Goal: Complete application form

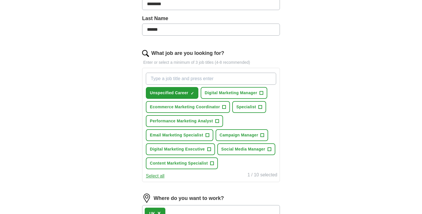
scroll to position [145, 0]
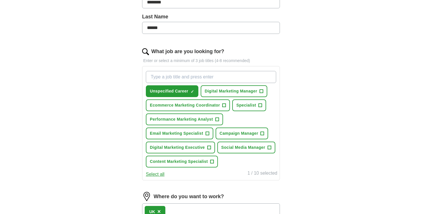
click at [205, 77] on input "What job are you looking for?" at bounding box center [211, 77] width 130 height 12
type input "Digital Marketing"
click at [207, 148] on span "+" at bounding box center [208, 147] width 3 height 5
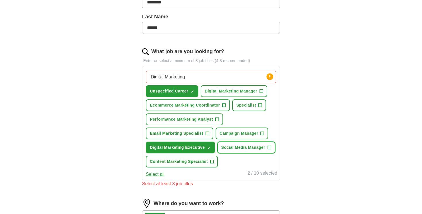
click at [217, 153] on button "Social Media Manager +" at bounding box center [246, 148] width 58 height 12
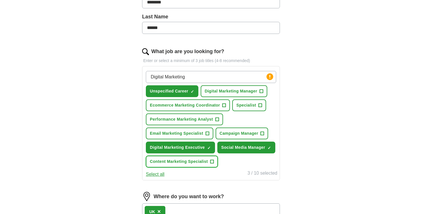
click at [207, 165] on span "Content Marketing Specialist" at bounding box center [179, 162] width 58 height 6
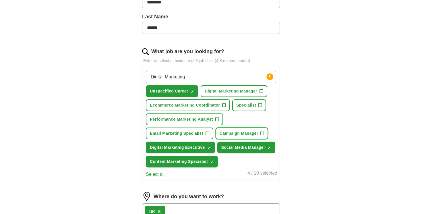
click at [236, 134] on span "Campaign Manager" at bounding box center [239, 133] width 39 height 6
click at [203, 134] on span "Email Marketing Specialist" at bounding box center [176, 133] width 53 height 6
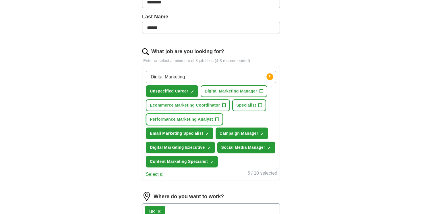
click at [203, 120] on span "Performance Marketing Analyst" at bounding box center [181, 119] width 63 height 6
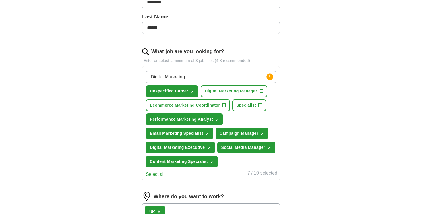
click at [211, 106] on span "Ecommerce Marketing Coordinator" at bounding box center [185, 105] width 70 height 6
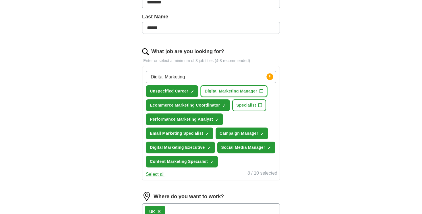
click at [231, 94] on span "Digital Marketing Manager" at bounding box center [231, 91] width 53 height 6
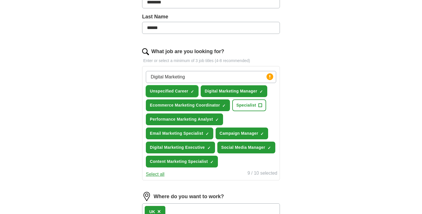
click at [186, 90] on span "Unspecified Career" at bounding box center [169, 91] width 38 height 6
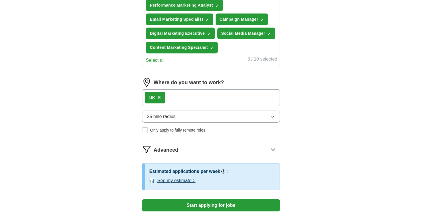
scroll to position [296, 0]
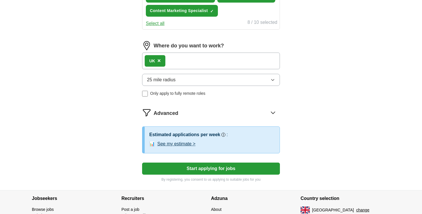
click at [186, 97] on span "Only apply to fully remote roles" at bounding box center [177, 93] width 55 height 6
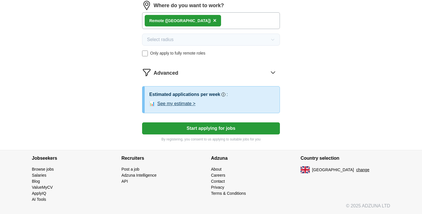
scroll to position [341, 0]
click at [188, 107] on button "See my estimate >" at bounding box center [176, 103] width 38 height 7
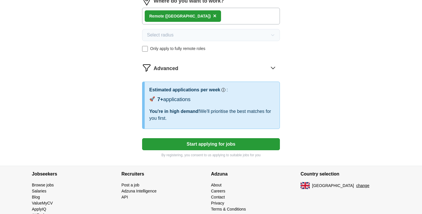
click at [214, 150] on button "Start applying for jobs" at bounding box center [211, 144] width 138 height 12
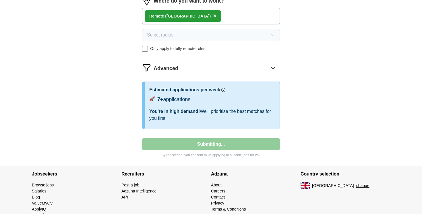
select select "**"
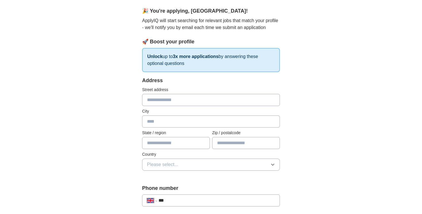
scroll to position [65, 0]
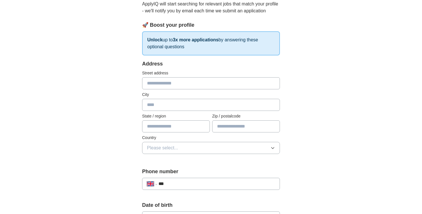
click at [204, 80] on input "text" at bounding box center [211, 83] width 138 height 12
type input "**********"
type input "*******"
type input "********"
click at [179, 125] on input "text" at bounding box center [176, 126] width 68 height 12
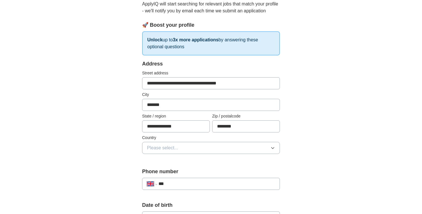
type input "**********"
click at [179, 150] on button "Please select..." at bounding box center [211, 148] width 138 height 12
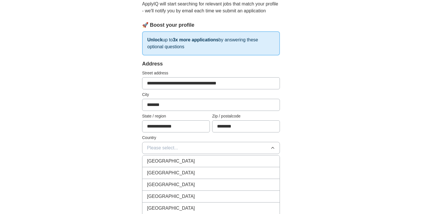
click at [182, 161] on div "[GEOGRAPHIC_DATA]" at bounding box center [211, 161] width 128 height 7
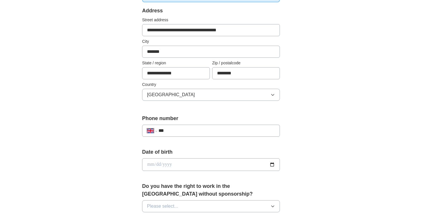
scroll to position [124, 0]
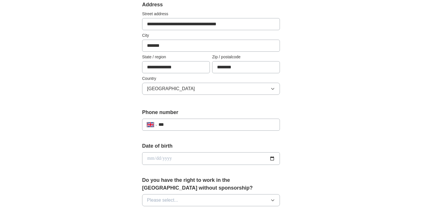
click at [189, 125] on input "***" at bounding box center [217, 124] width 117 height 7
type input "**********"
click at [203, 159] on input "date" at bounding box center [211, 158] width 138 height 13
type input "**********"
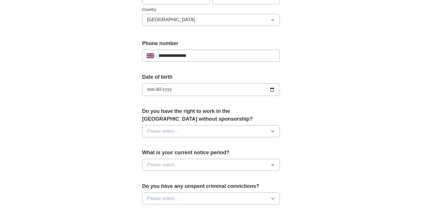
scroll to position [197, 0]
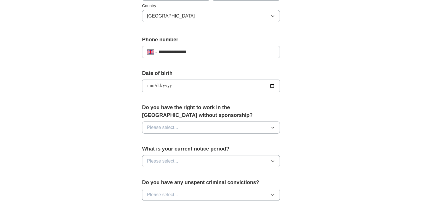
click at [180, 127] on button "Please select..." at bounding box center [211, 127] width 138 height 12
click at [180, 140] on div "Yes" at bounding box center [211, 140] width 128 height 7
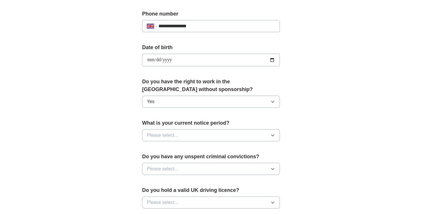
scroll to position [235, 0]
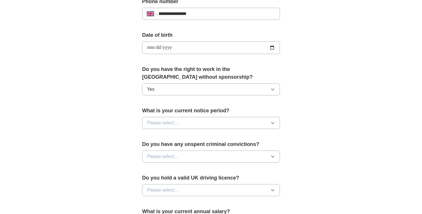
click at [174, 124] on span "Please select..." at bounding box center [162, 122] width 31 height 7
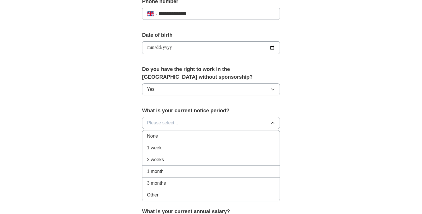
click at [175, 135] on div "None" at bounding box center [211, 136] width 128 height 7
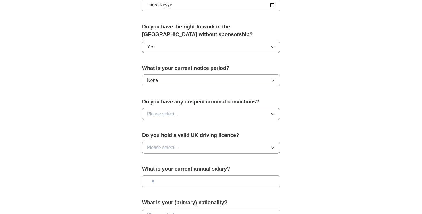
scroll to position [279, 0]
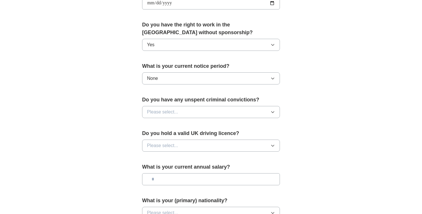
click at [179, 112] on button "Please select..." at bounding box center [211, 112] width 138 height 12
click at [180, 124] on div "Yes" at bounding box center [211, 125] width 128 height 7
click at [176, 113] on button "Yes" at bounding box center [211, 112] width 138 height 12
click at [177, 136] on div "No" at bounding box center [211, 137] width 128 height 7
click at [182, 147] on button "Please select..." at bounding box center [211, 146] width 138 height 12
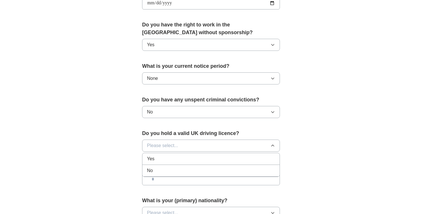
click at [182, 154] on li "Yes" at bounding box center [210, 159] width 137 height 12
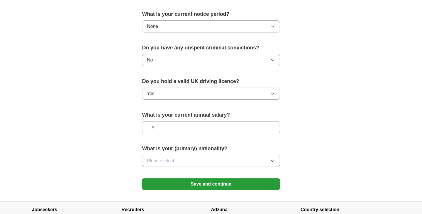
scroll to position [334, 0]
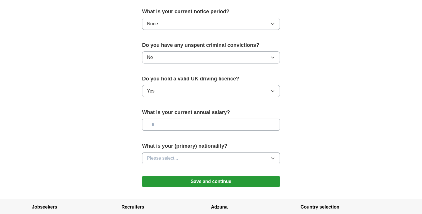
click at [173, 123] on input "text" at bounding box center [211, 125] width 138 height 12
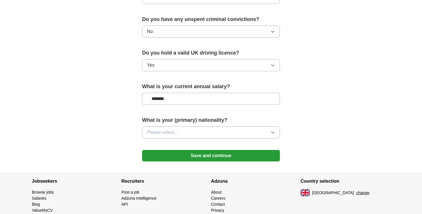
type input "*******"
click at [180, 134] on button "Please select..." at bounding box center [211, 132] width 138 height 12
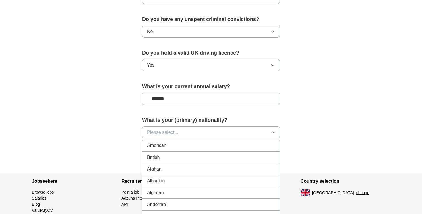
click at [170, 159] on div "British" at bounding box center [211, 157] width 128 height 7
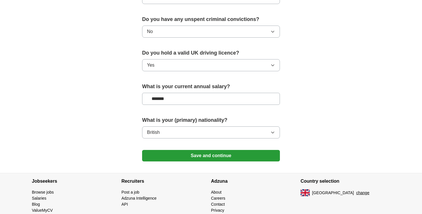
click at [187, 159] on button "Save and continue" at bounding box center [211, 155] width 138 height 11
